Goal: Find specific page/section: Find specific page/section

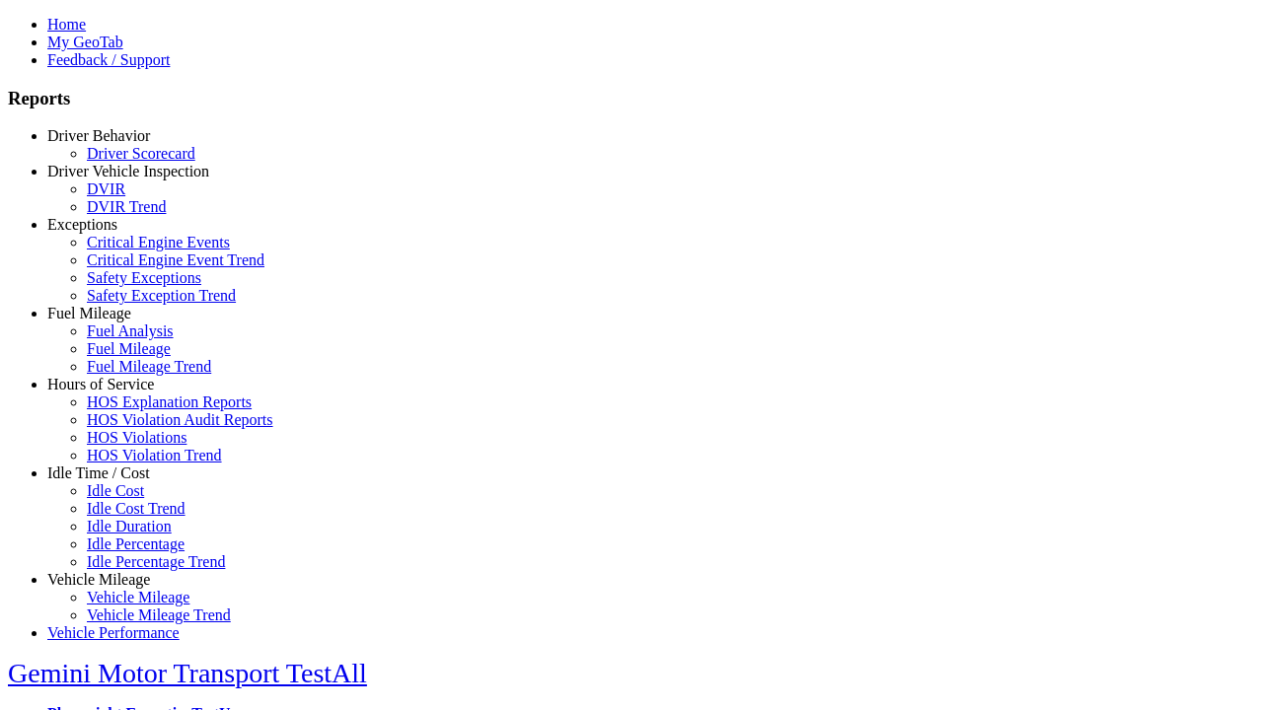
click at [113, 233] on link "Exceptions" at bounding box center [82, 224] width 70 height 17
click at [128, 286] on link "Safety Exceptions" at bounding box center [144, 277] width 114 height 17
select select
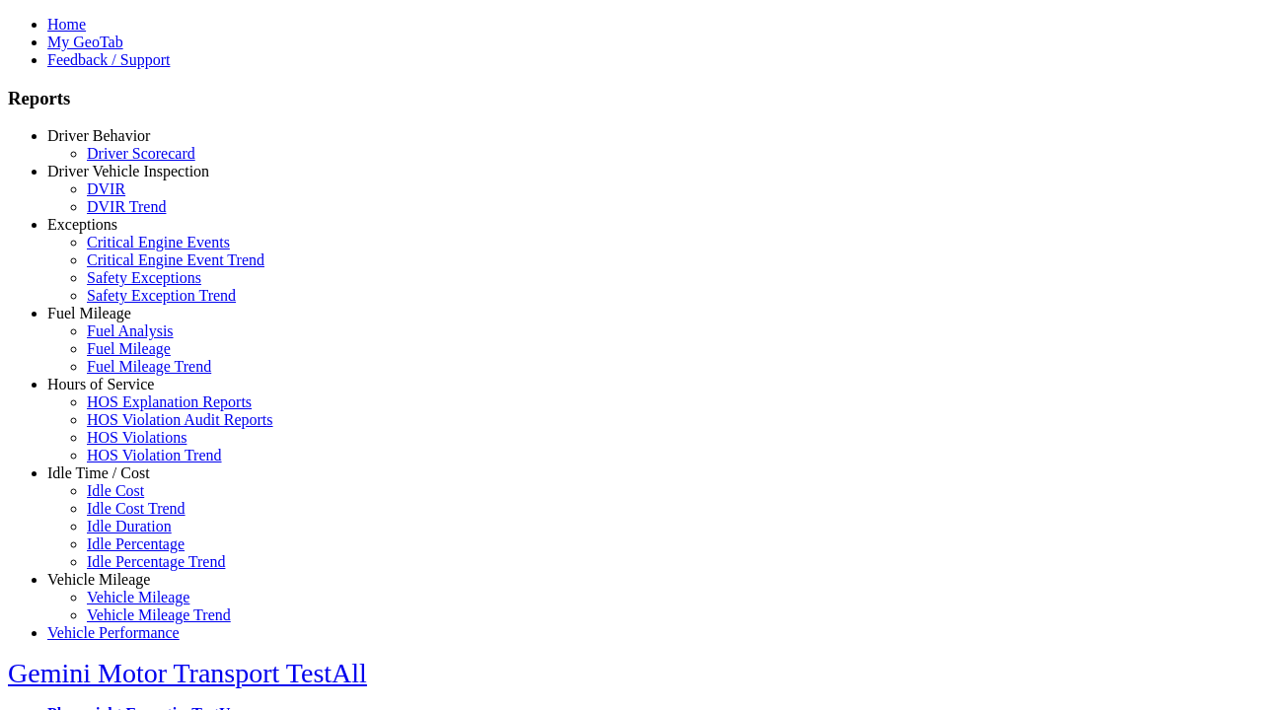
select select
